Goal: Navigation & Orientation: Find specific page/section

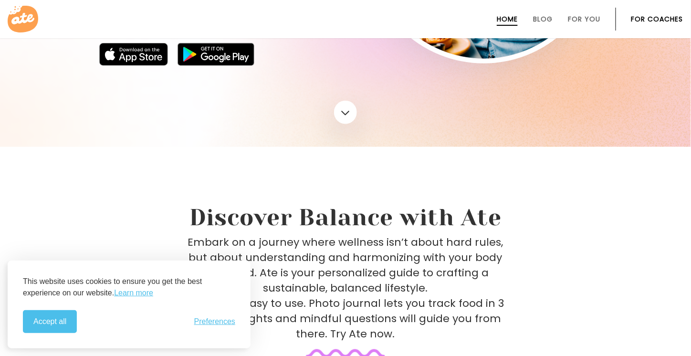
scroll to position [236, 0]
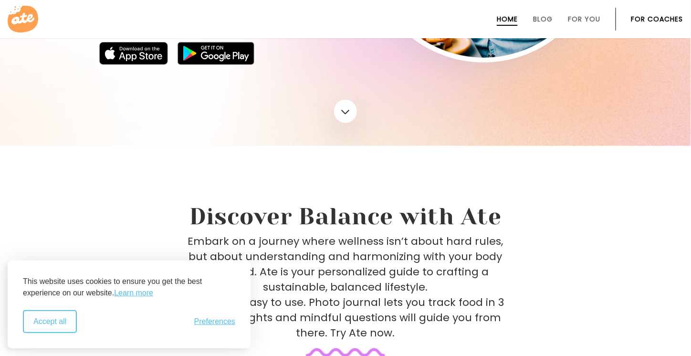
click at [54, 322] on button "Accept all" at bounding box center [50, 321] width 54 height 23
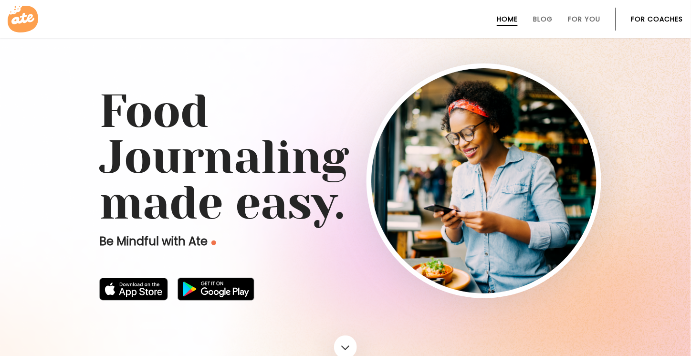
scroll to position [186, 0]
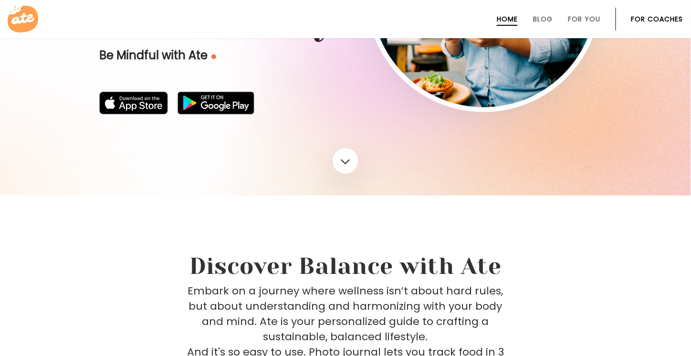
click at [340, 163] on link at bounding box center [345, 161] width 25 height 26
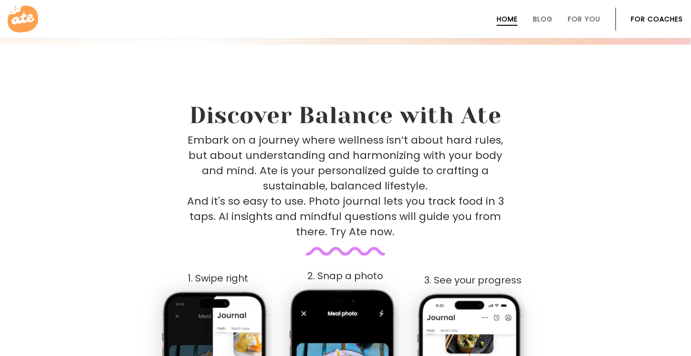
scroll to position [212, 0]
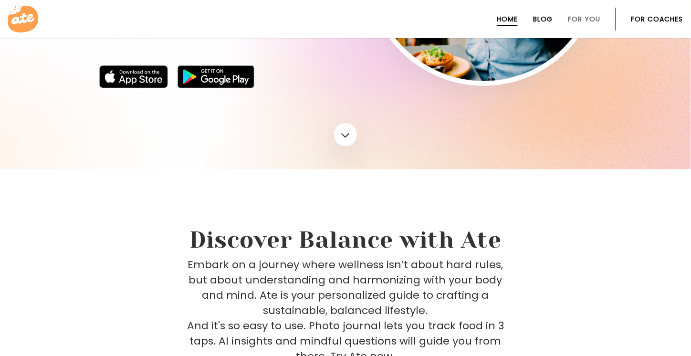
click at [542, 19] on link "Blog" at bounding box center [543, 19] width 20 height 8
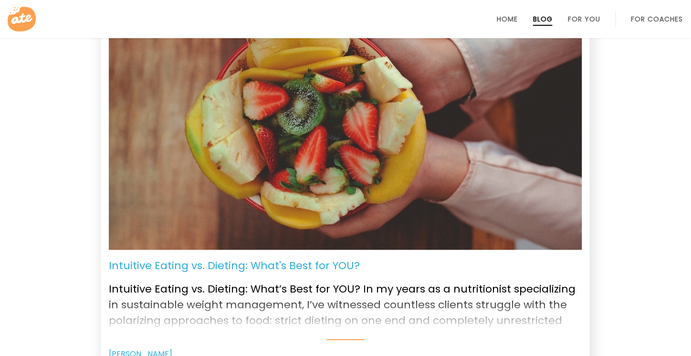
scroll to position [63, 0]
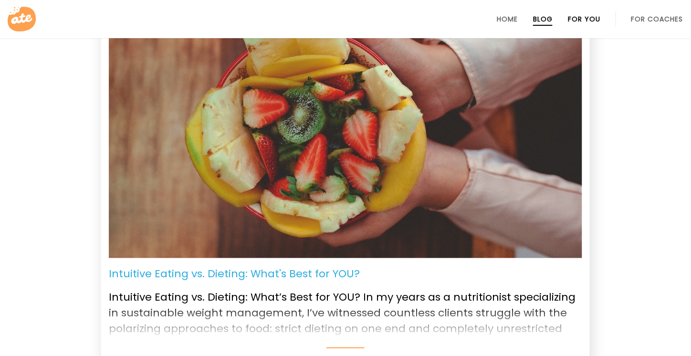
click at [576, 22] on link "For You" at bounding box center [584, 19] width 32 height 8
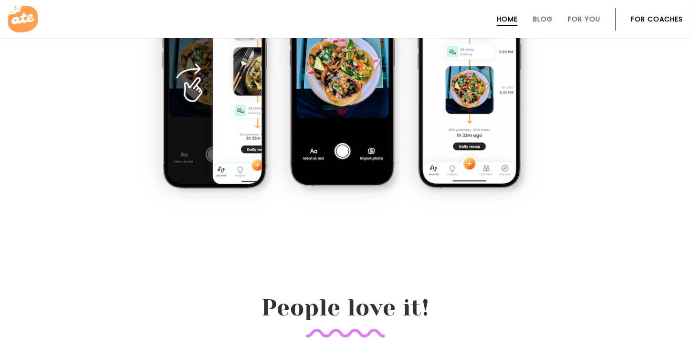
scroll to position [617, 0]
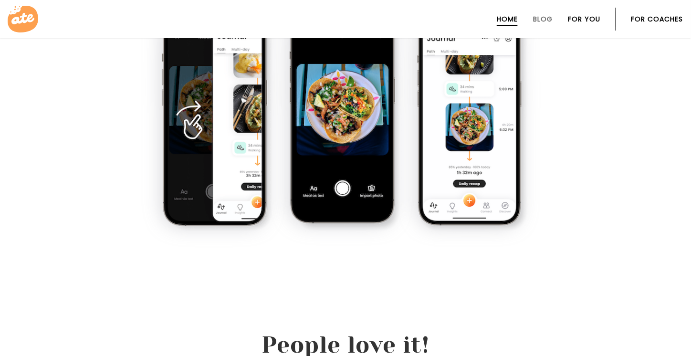
click at [574, 22] on link "For You" at bounding box center [584, 19] width 32 height 8
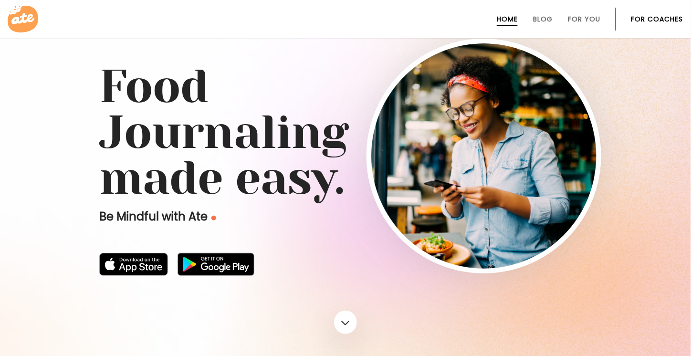
scroll to position [26, 0]
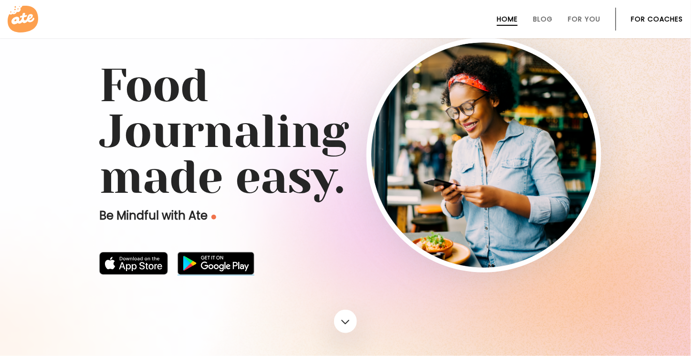
click at [230, 262] on img at bounding box center [216, 263] width 77 height 23
